Goal: Check status: Check status

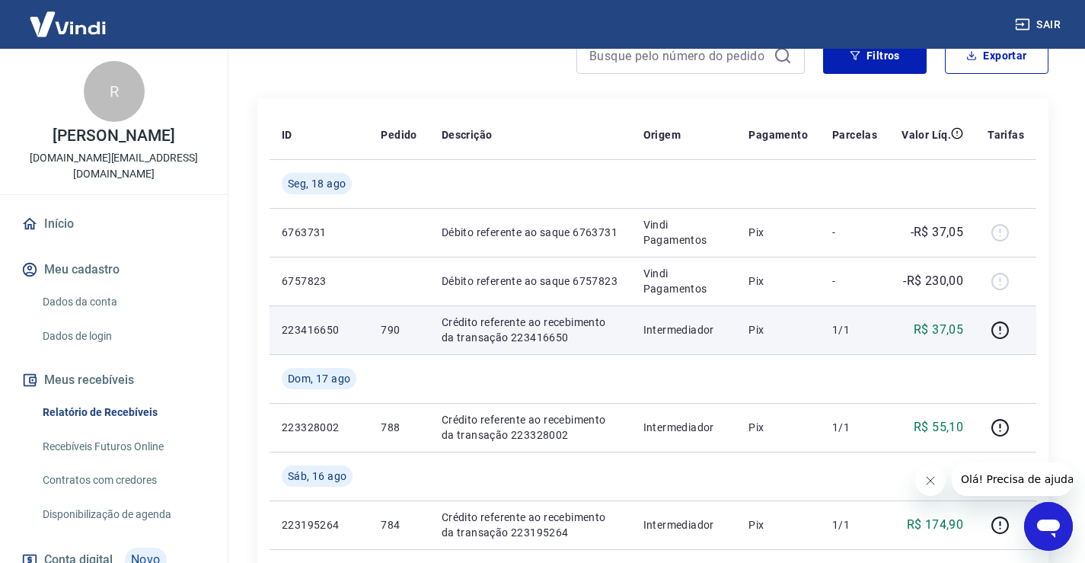
scroll to position [228, 0]
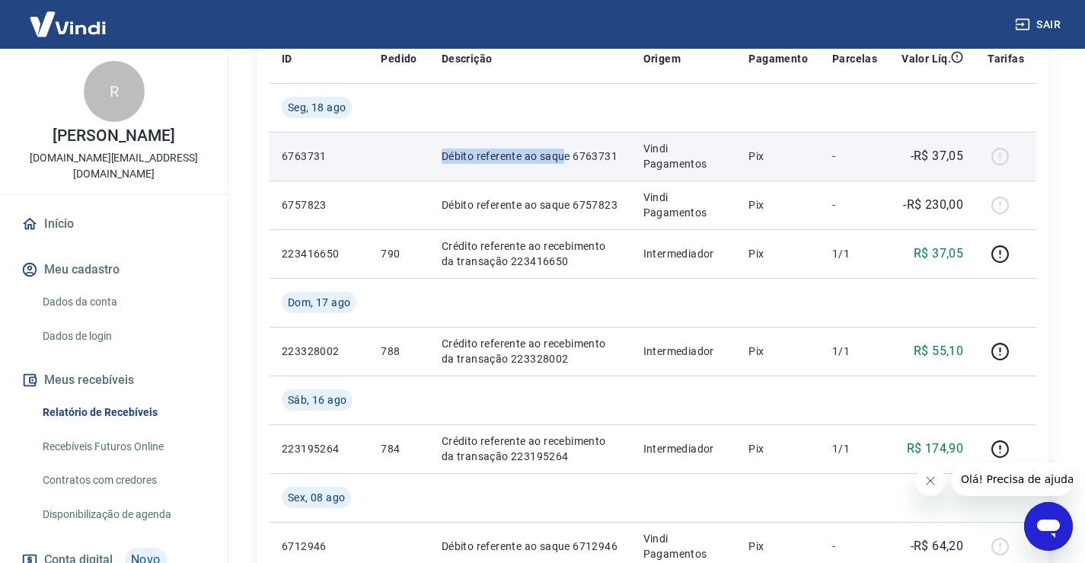
drag, startPoint x: 435, startPoint y: 158, endPoint x: 563, endPoint y: 158, distance: 128.7
click at [563, 158] on td "Débito referente ao saque 6763731" at bounding box center [530, 156] width 202 height 49
click at [598, 160] on p "Débito referente ao saque 6763731" at bounding box center [530, 155] width 177 height 15
copy p "6763731"
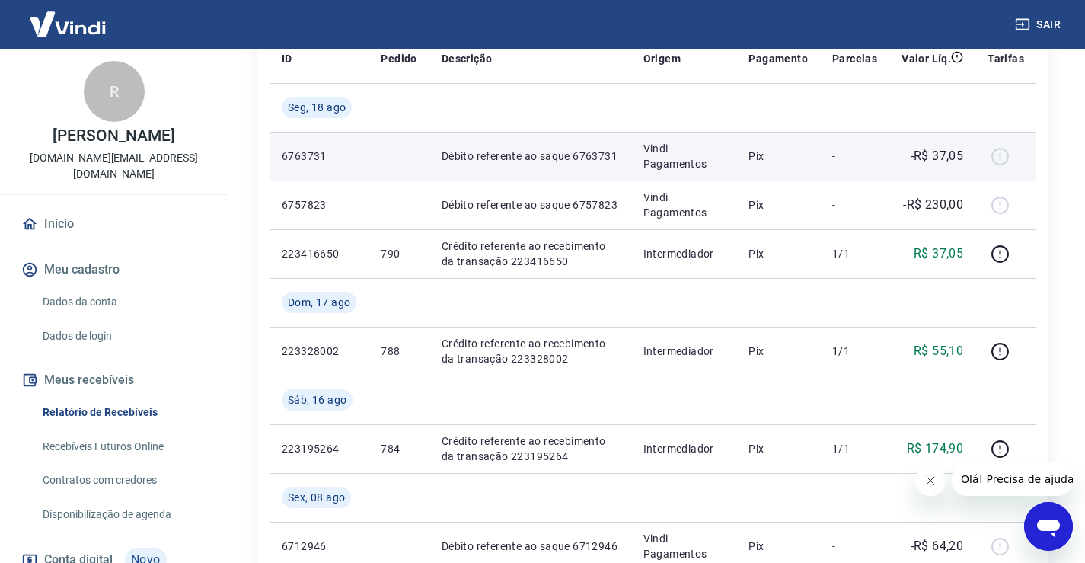
scroll to position [152, 0]
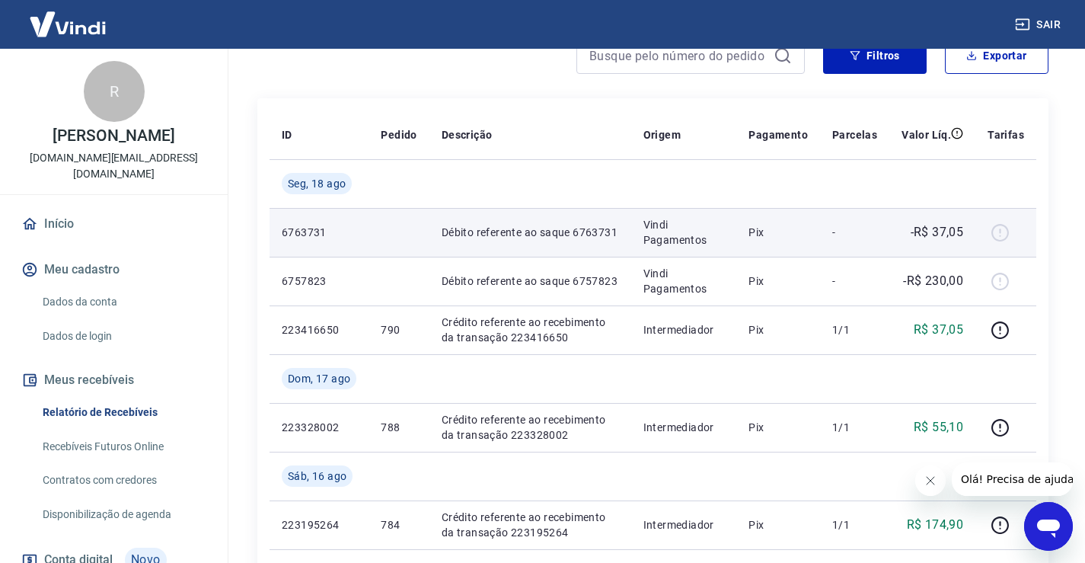
click at [1003, 233] on div at bounding box center [1005, 232] width 37 height 24
click at [891, 232] on td "-R$ 37,05" at bounding box center [932, 232] width 86 height 49
click at [999, 234] on div at bounding box center [1005, 232] width 37 height 24
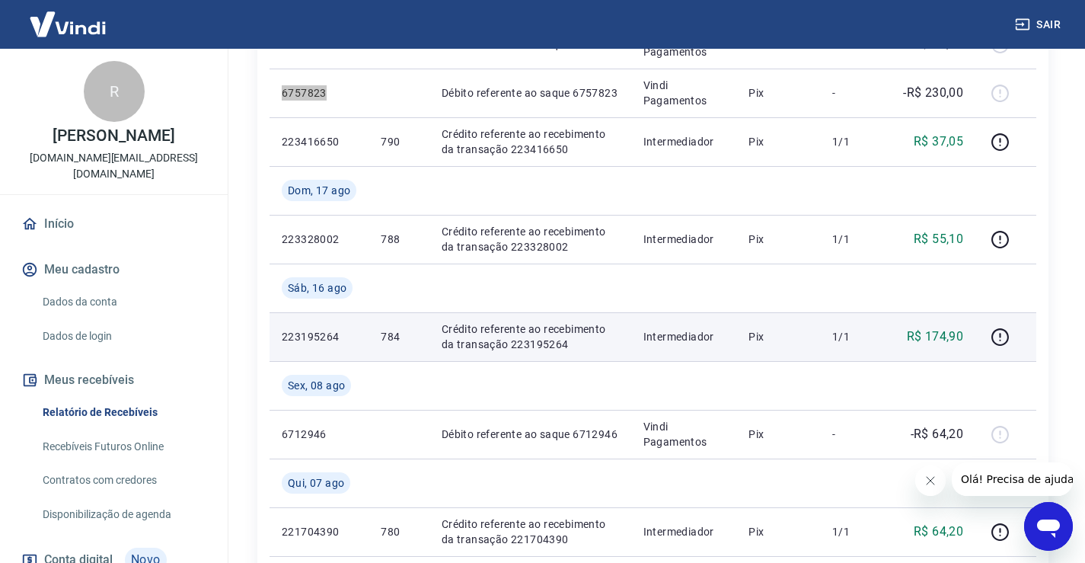
scroll to position [305, 0]
